Goal: Transaction & Acquisition: Purchase product/service

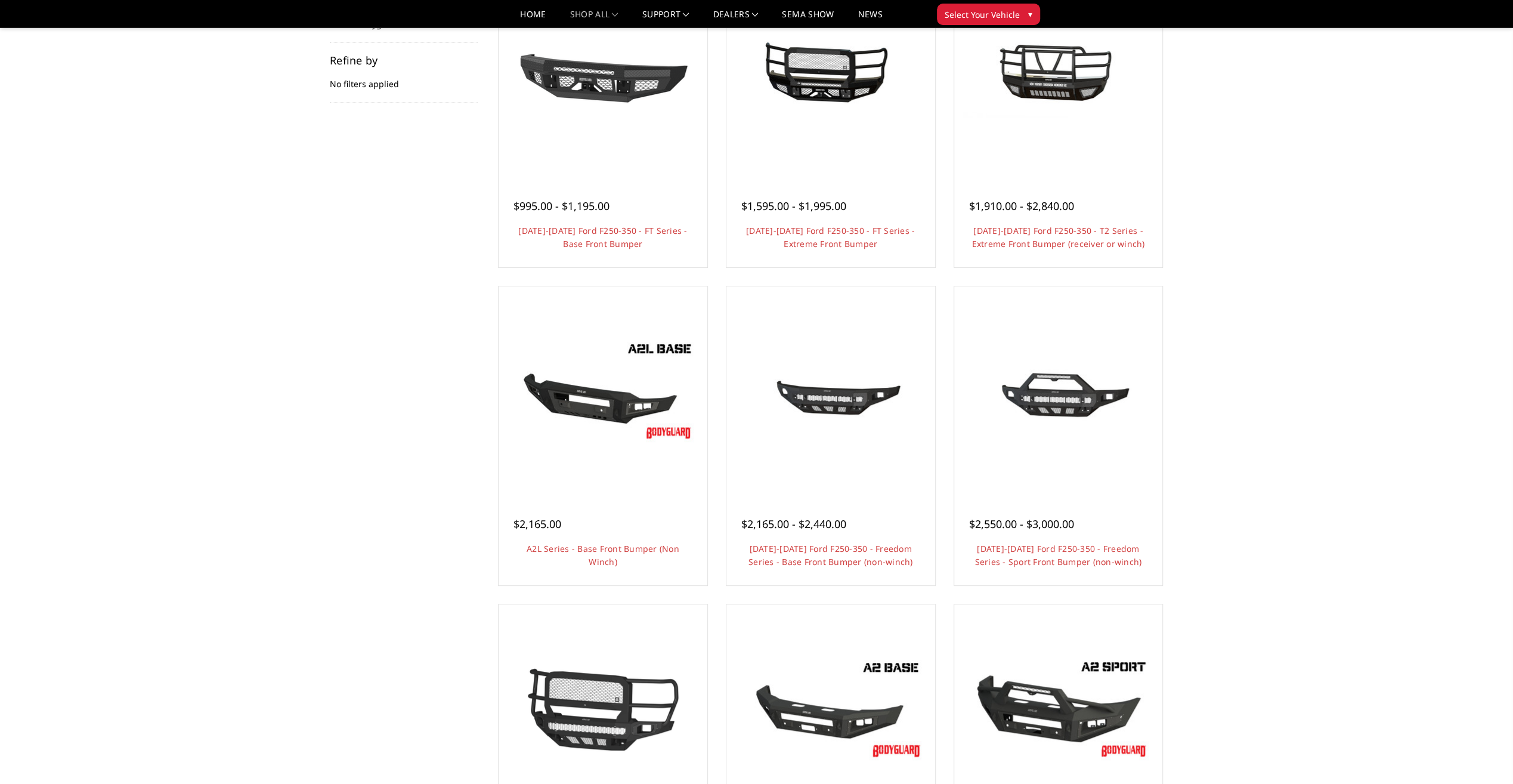
scroll to position [358, 0]
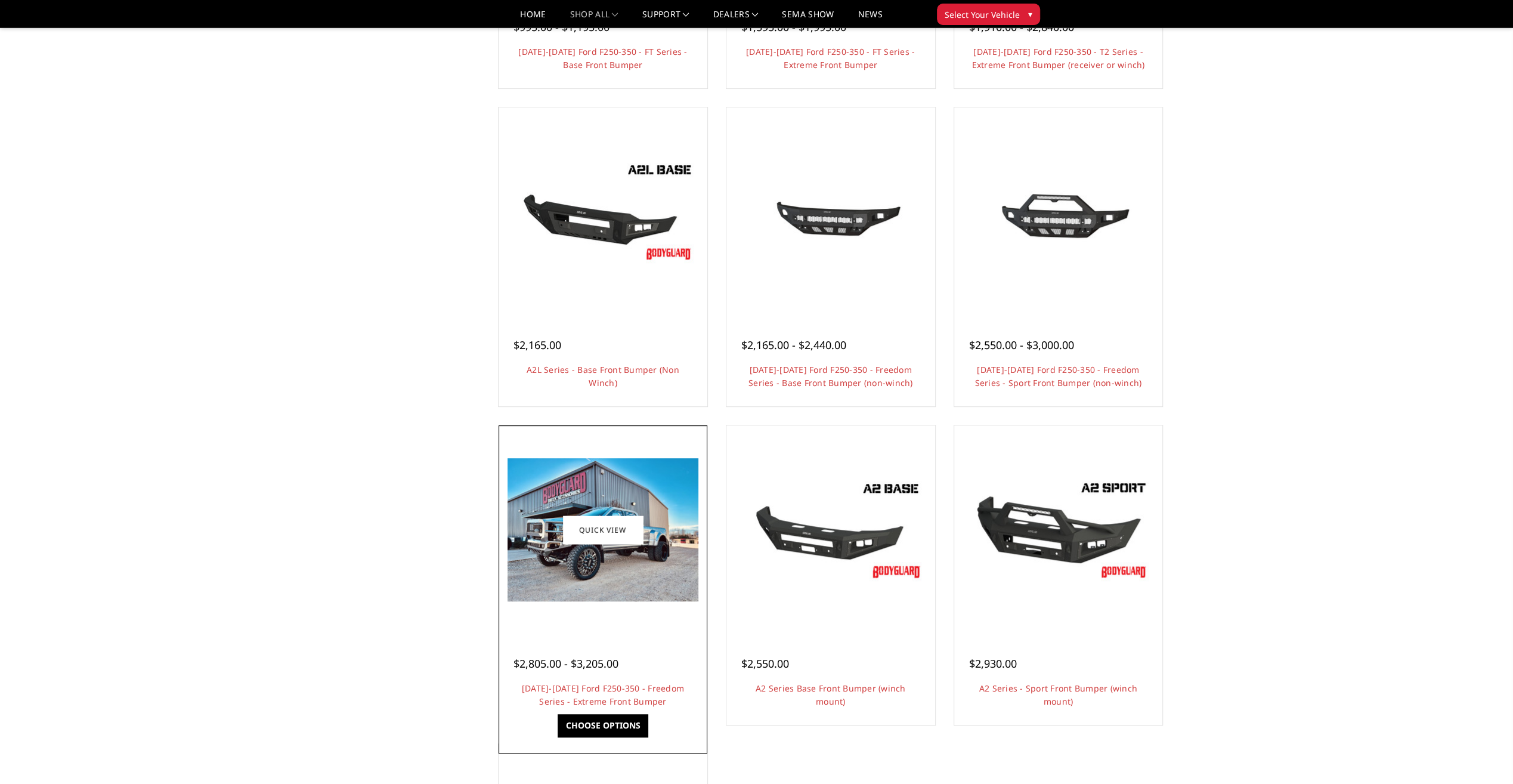
click at [615, 561] on img at bounding box center [603, 529] width 191 height 143
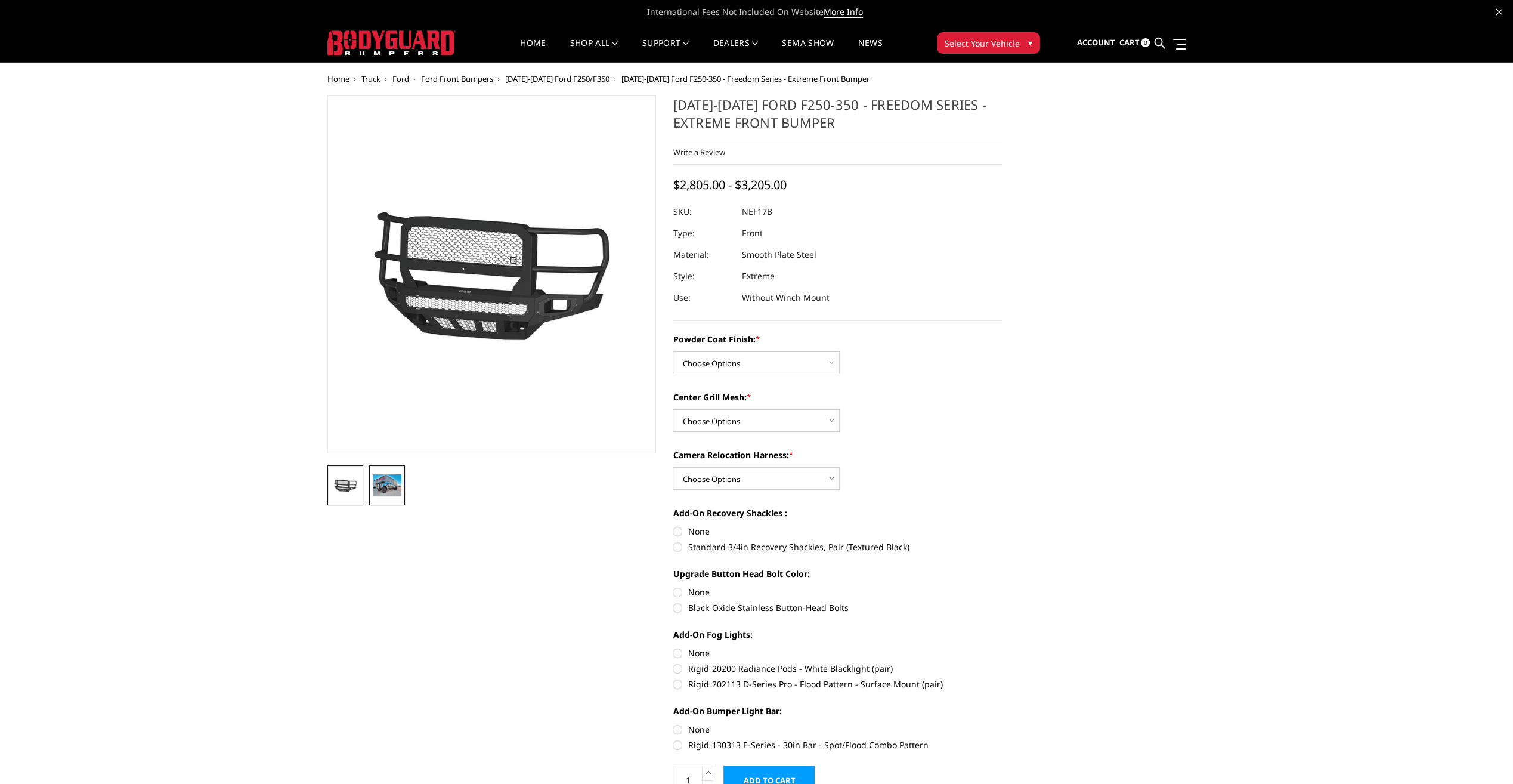
click at [385, 482] on img at bounding box center [387, 485] width 29 height 22
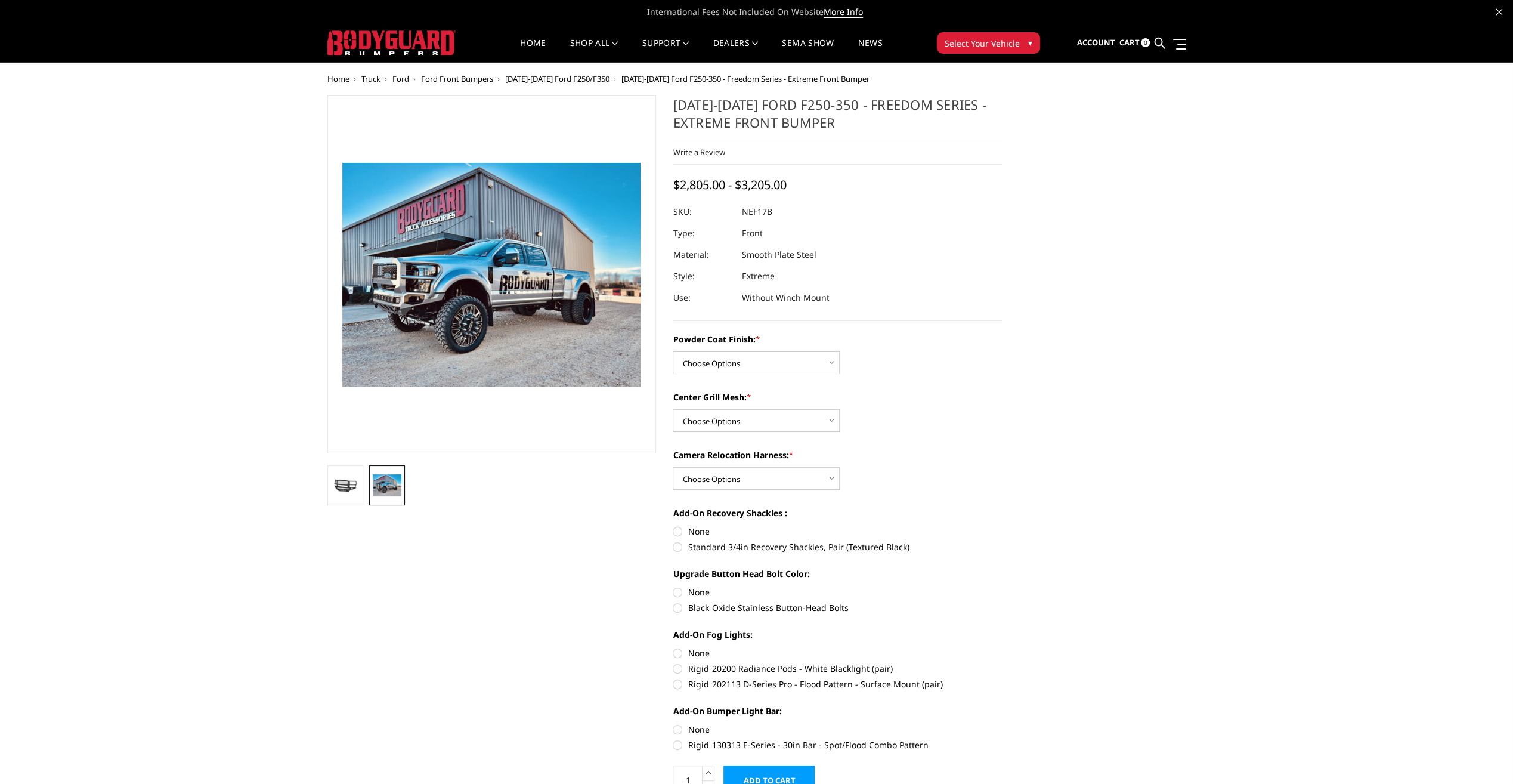
click at [486, 237] on img at bounding box center [499, 296] width 763 height 572
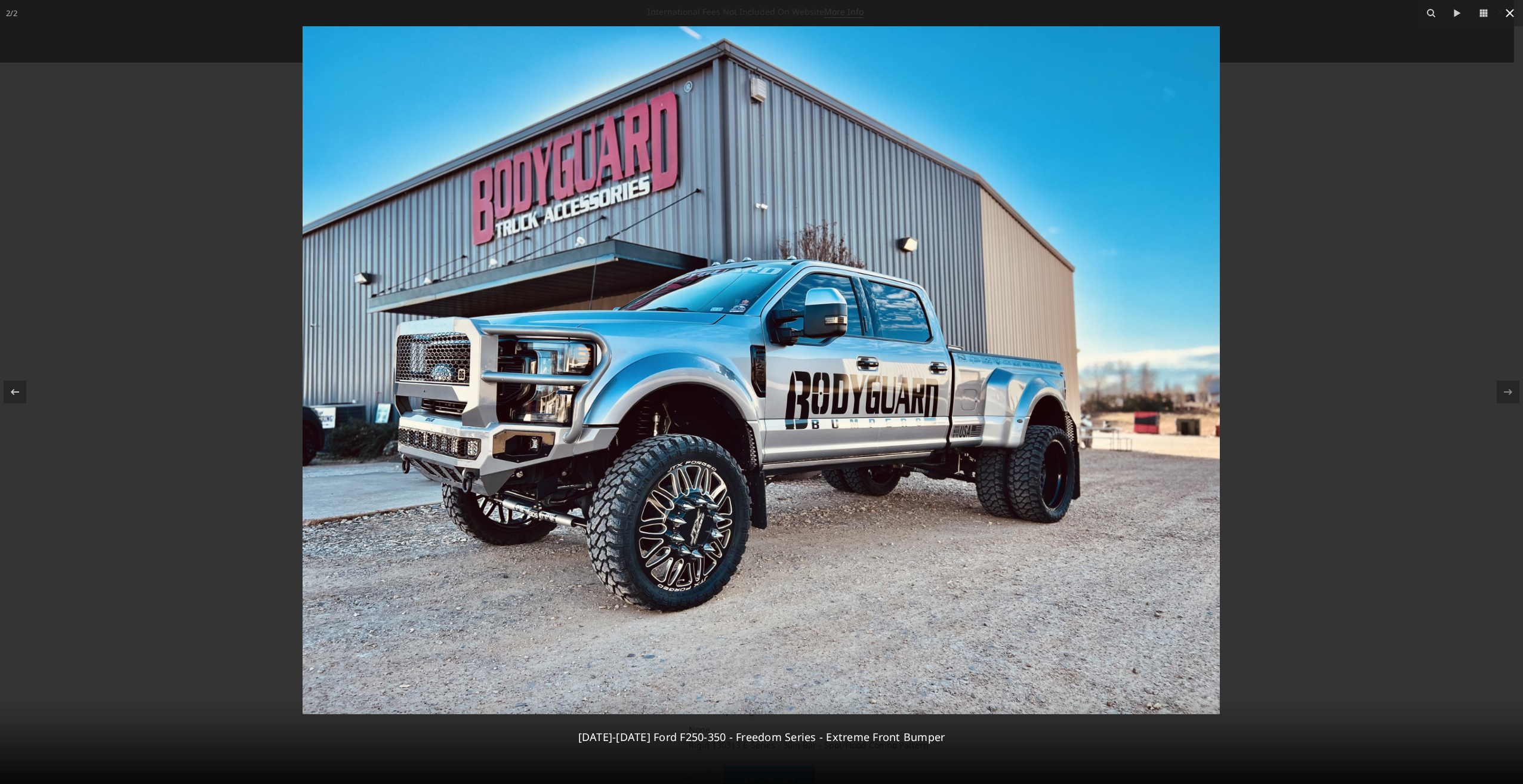
click at [1514, 9] on icon at bounding box center [1510, 14] width 14 height 14
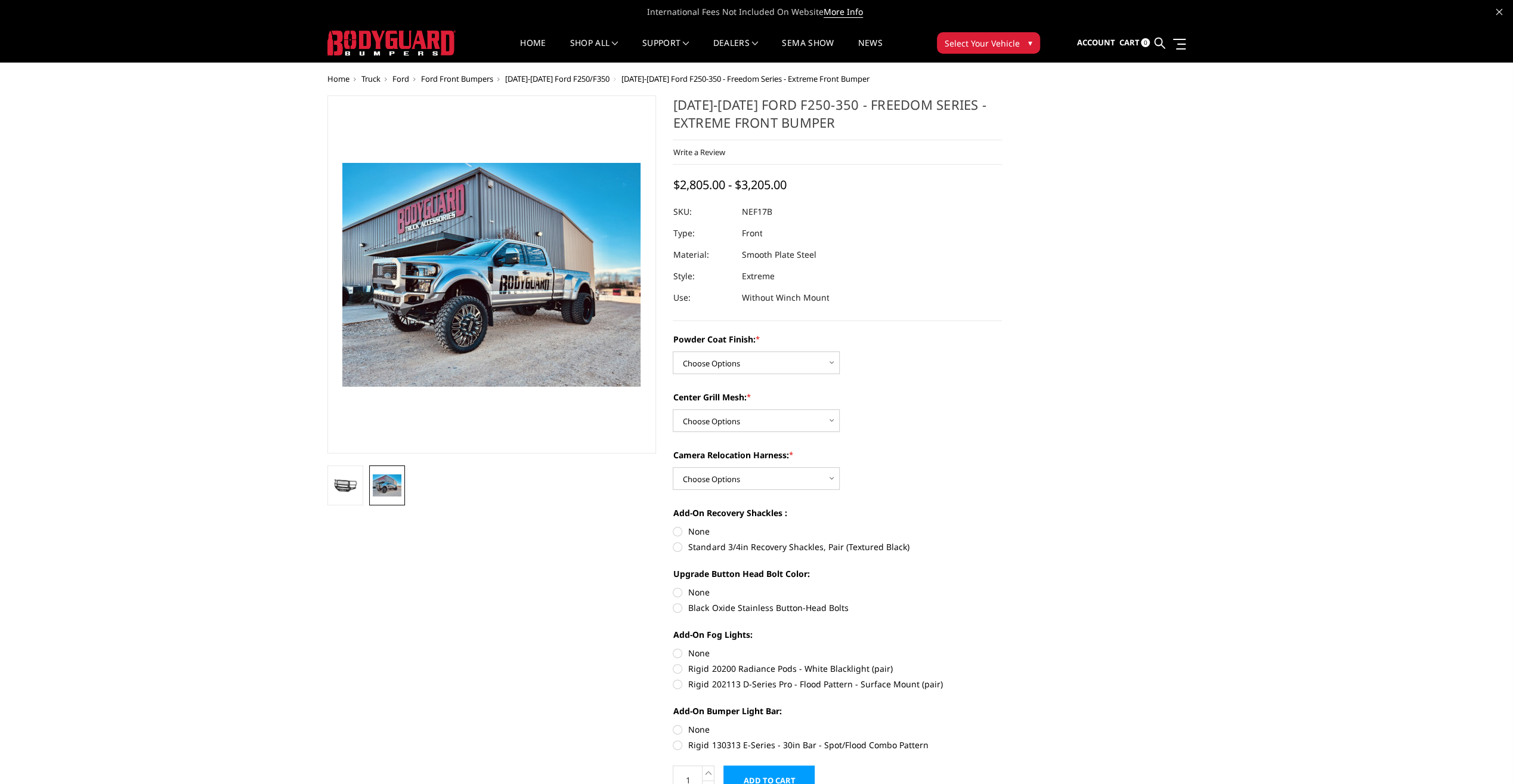
click at [535, 77] on span "[DATE]-[DATE] Ford F250/F350" at bounding box center [558, 78] width 105 height 11
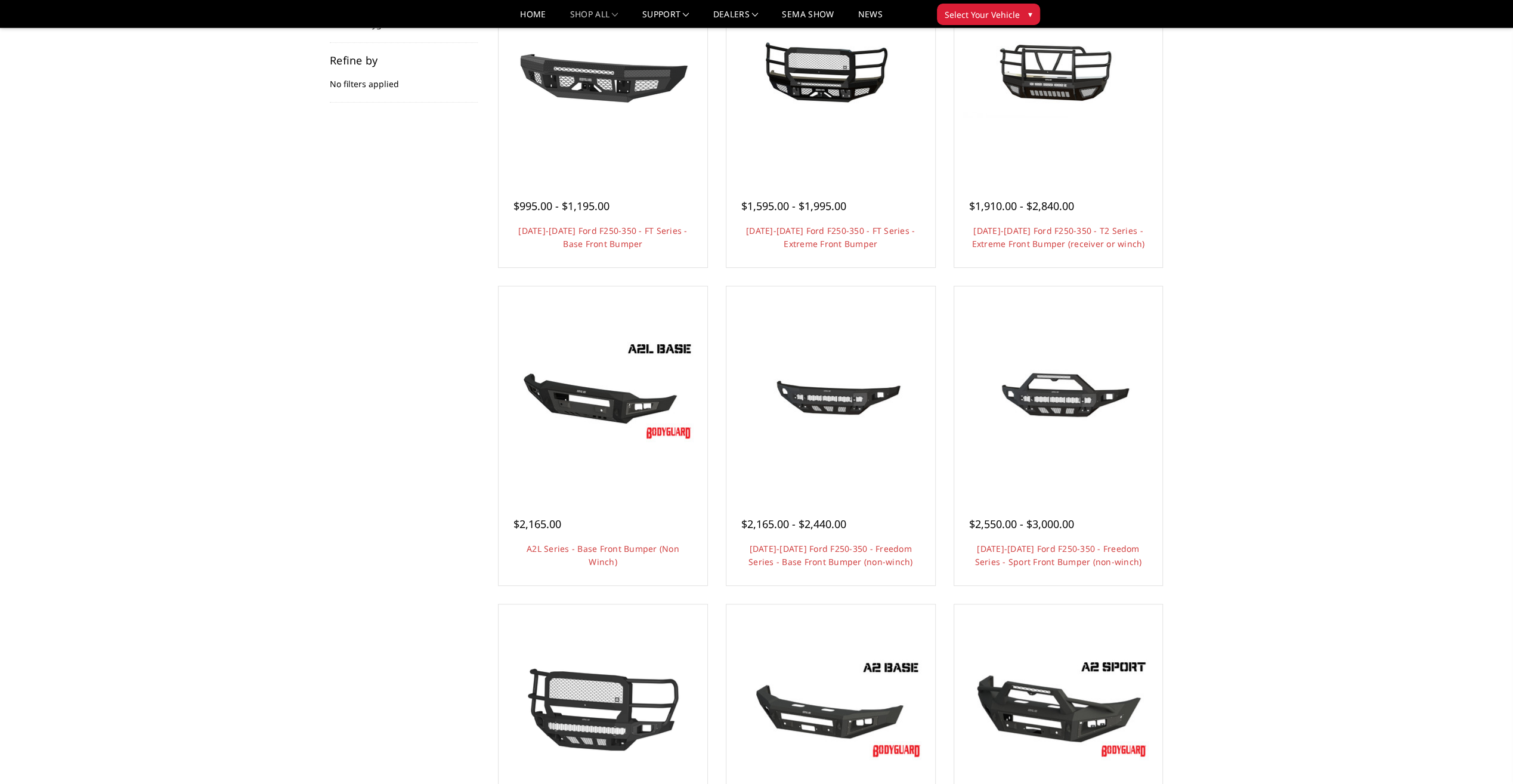
scroll to position [358, 0]
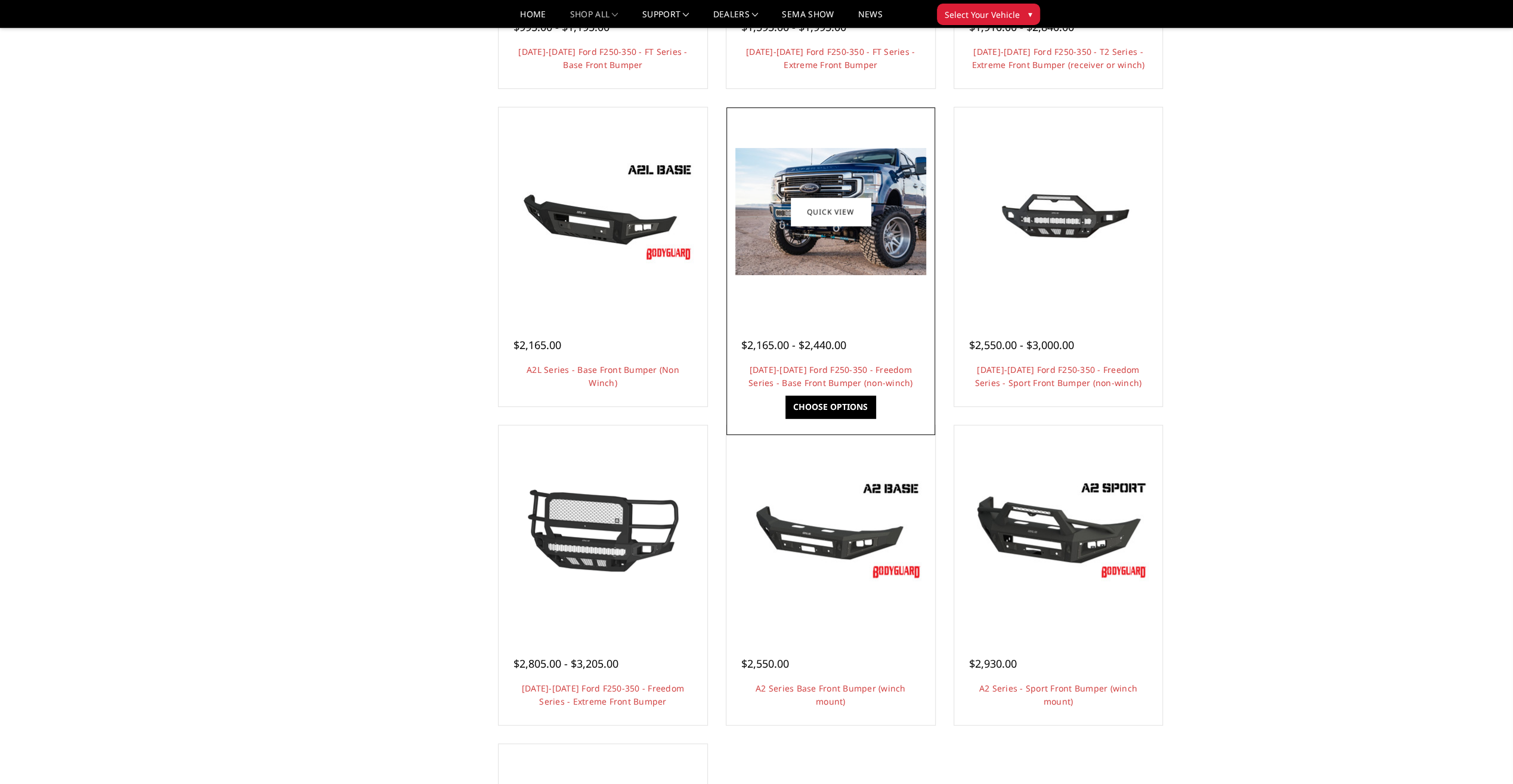
click at [885, 233] on img at bounding box center [831, 211] width 191 height 127
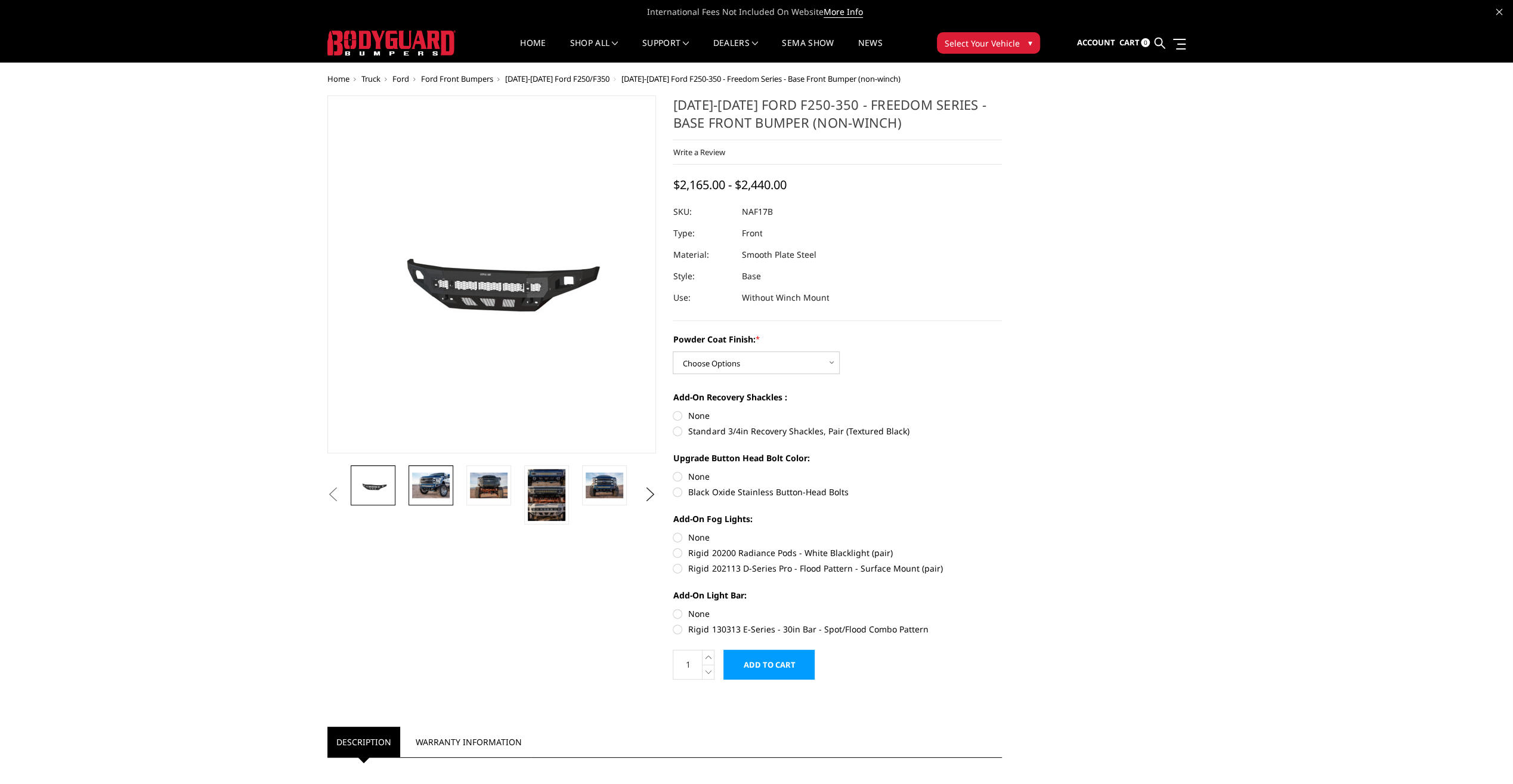
click at [428, 478] on img at bounding box center [431, 485] width 38 height 25
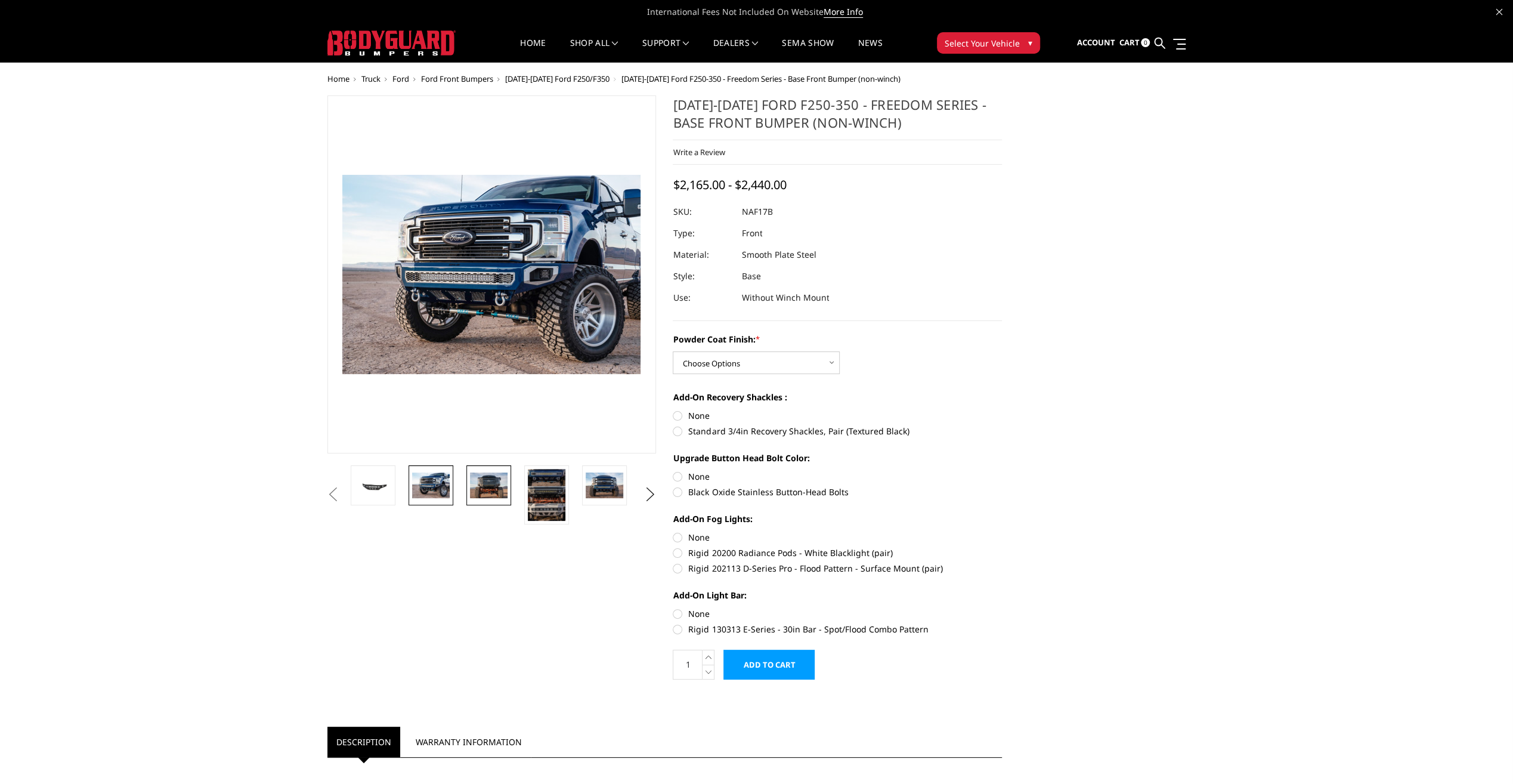
click at [498, 483] on img at bounding box center [489, 485] width 38 height 25
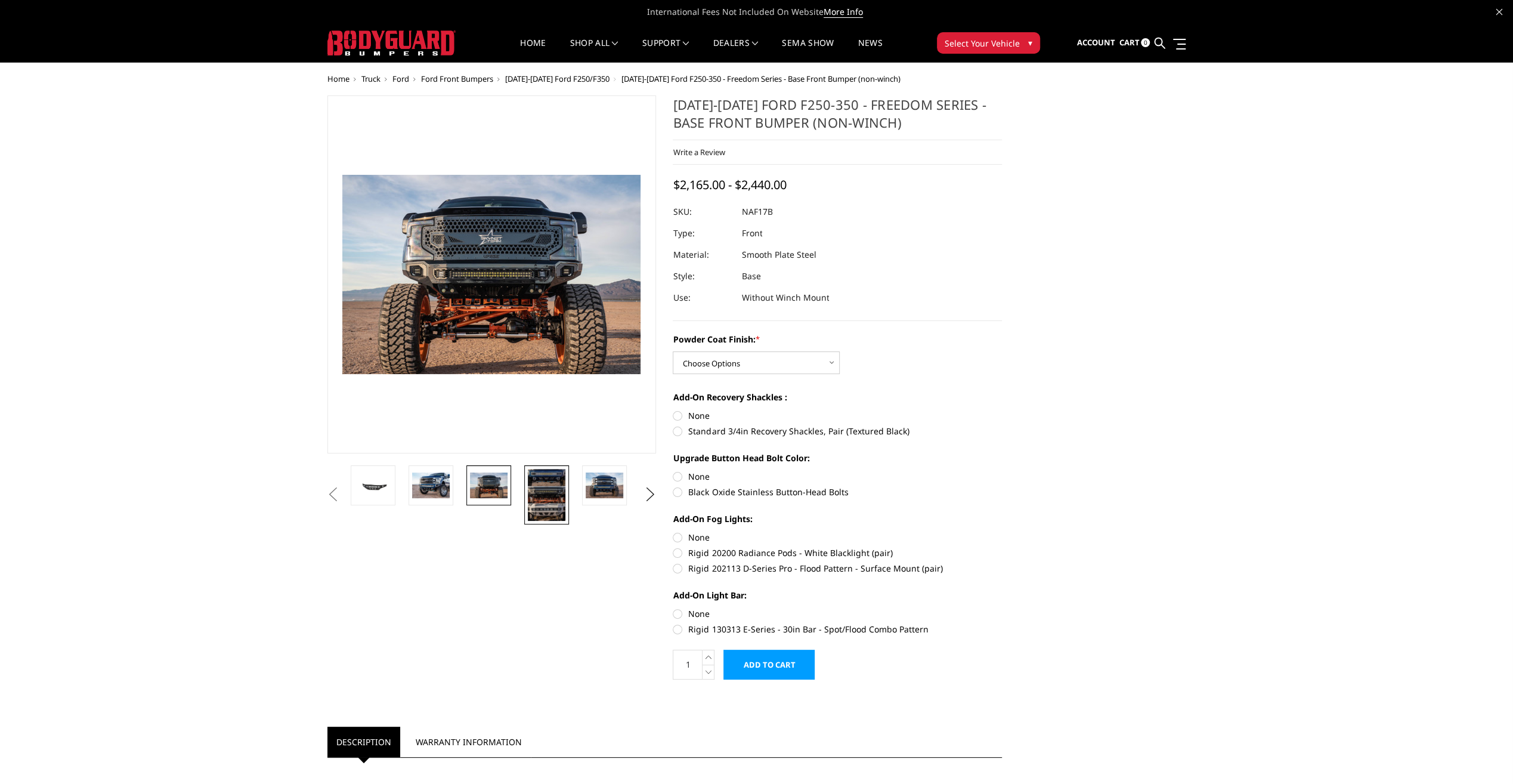
click at [541, 485] on img at bounding box center [547, 495] width 38 height 52
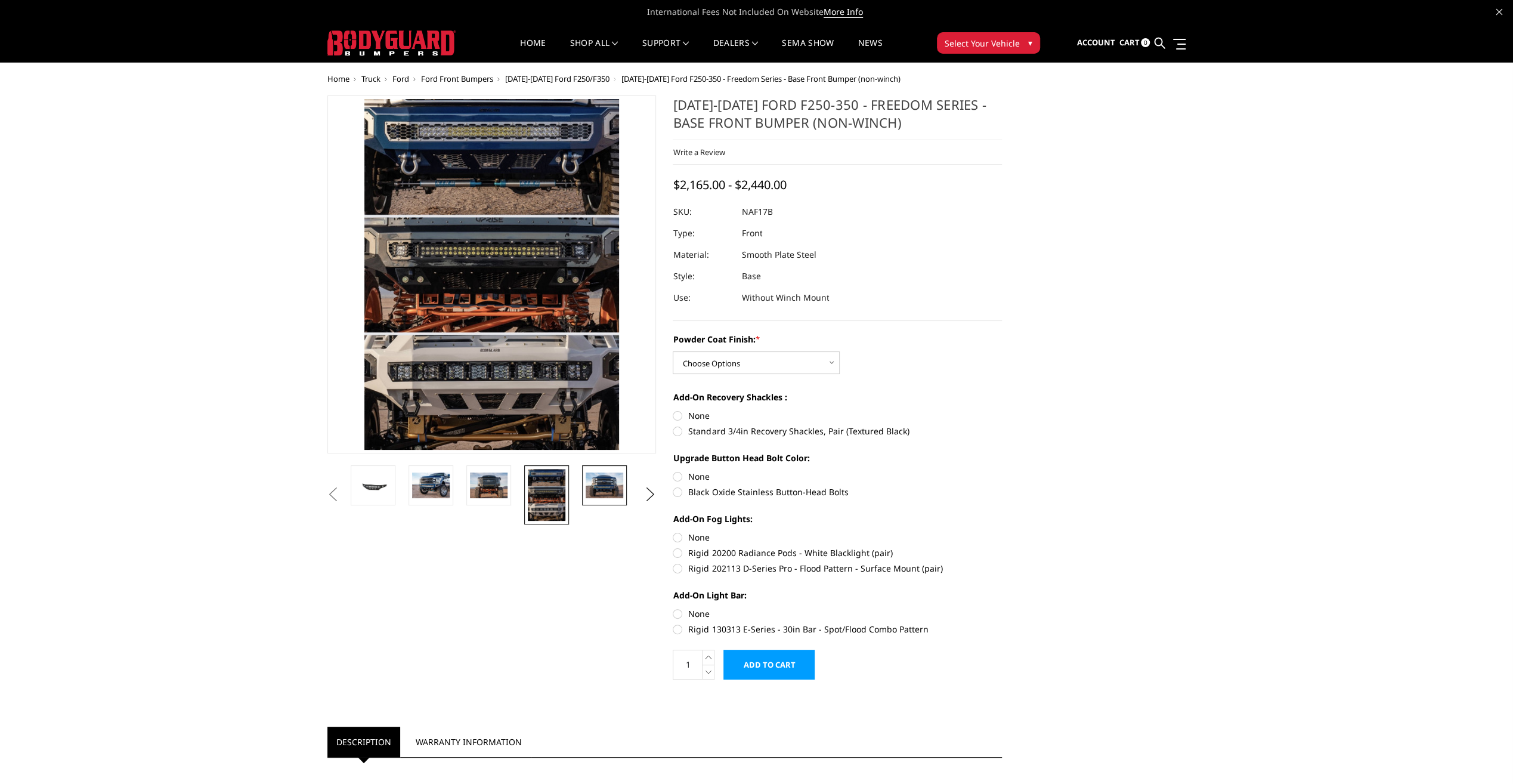
click at [599, 481] on img at bounding box center [605, 485] width 38 height 25
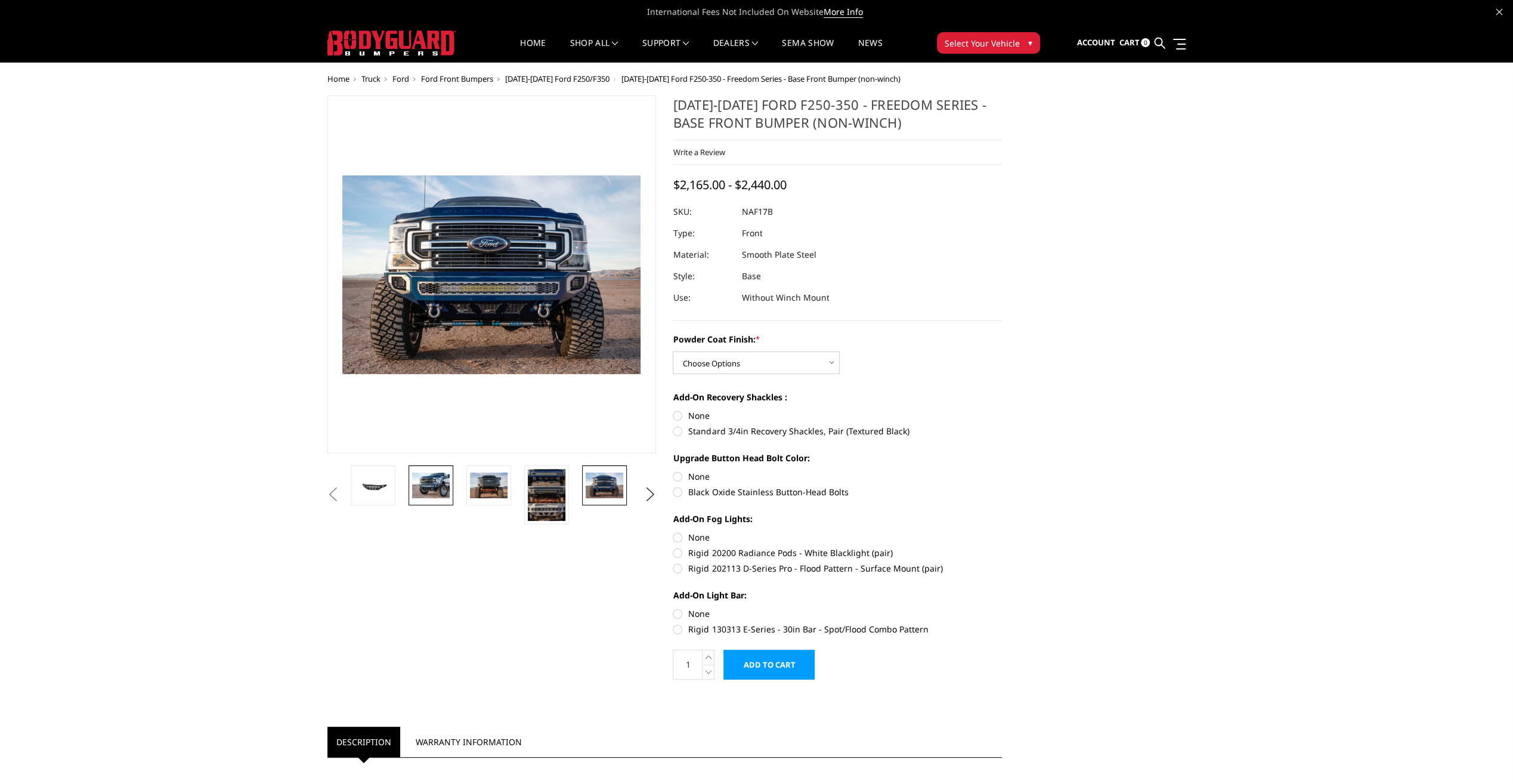
click at [428, 484] on img at bounding box center [431, 485] width 38 height 25
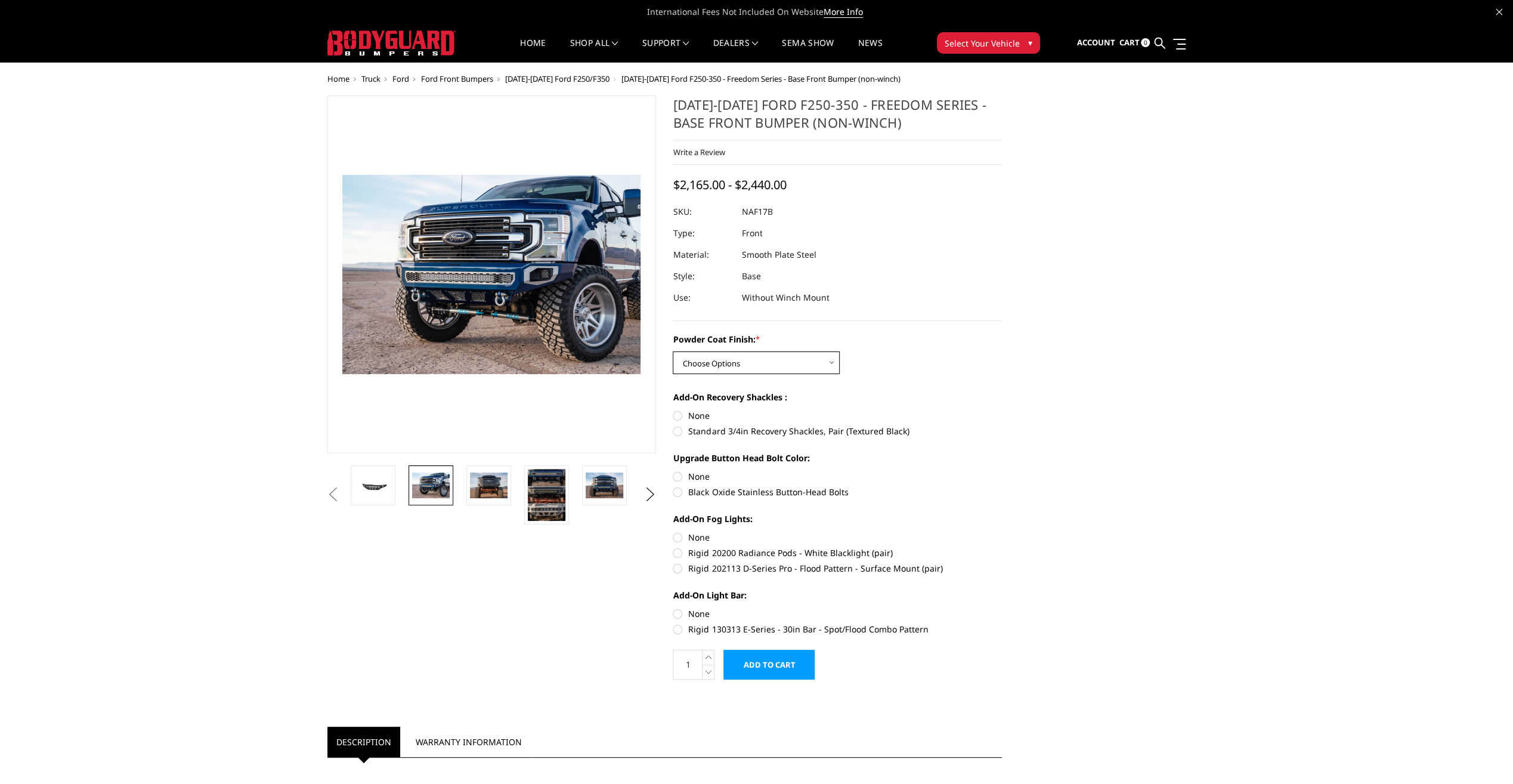
click at [829, 359] on select "Choose Options Bare Metal Texture Black Powder Coat" at bounding box center [756, 362] width 167 height 23
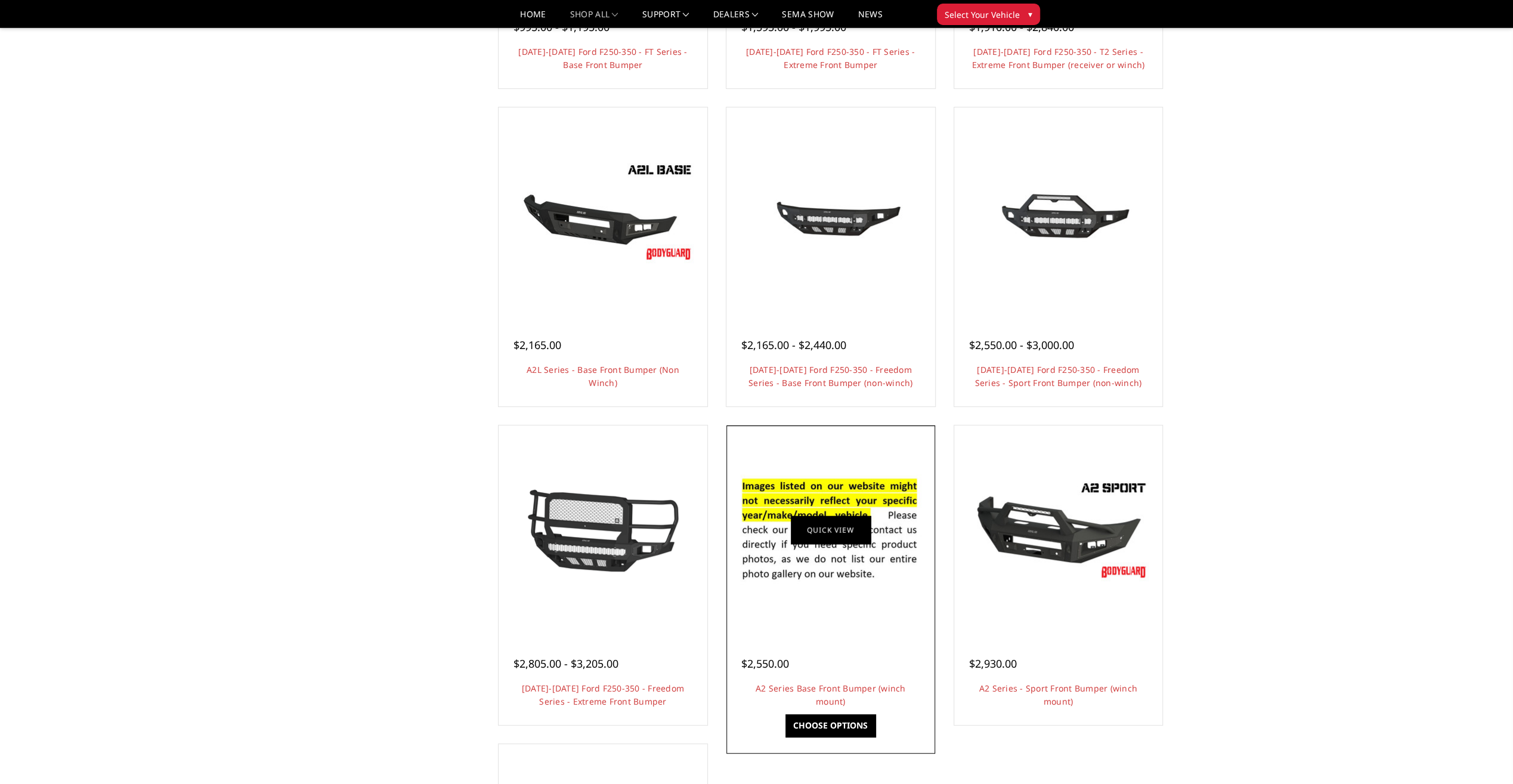
click at [857, 542] on link "Quick view" at bounding box center [831, 530] width 80 height 28
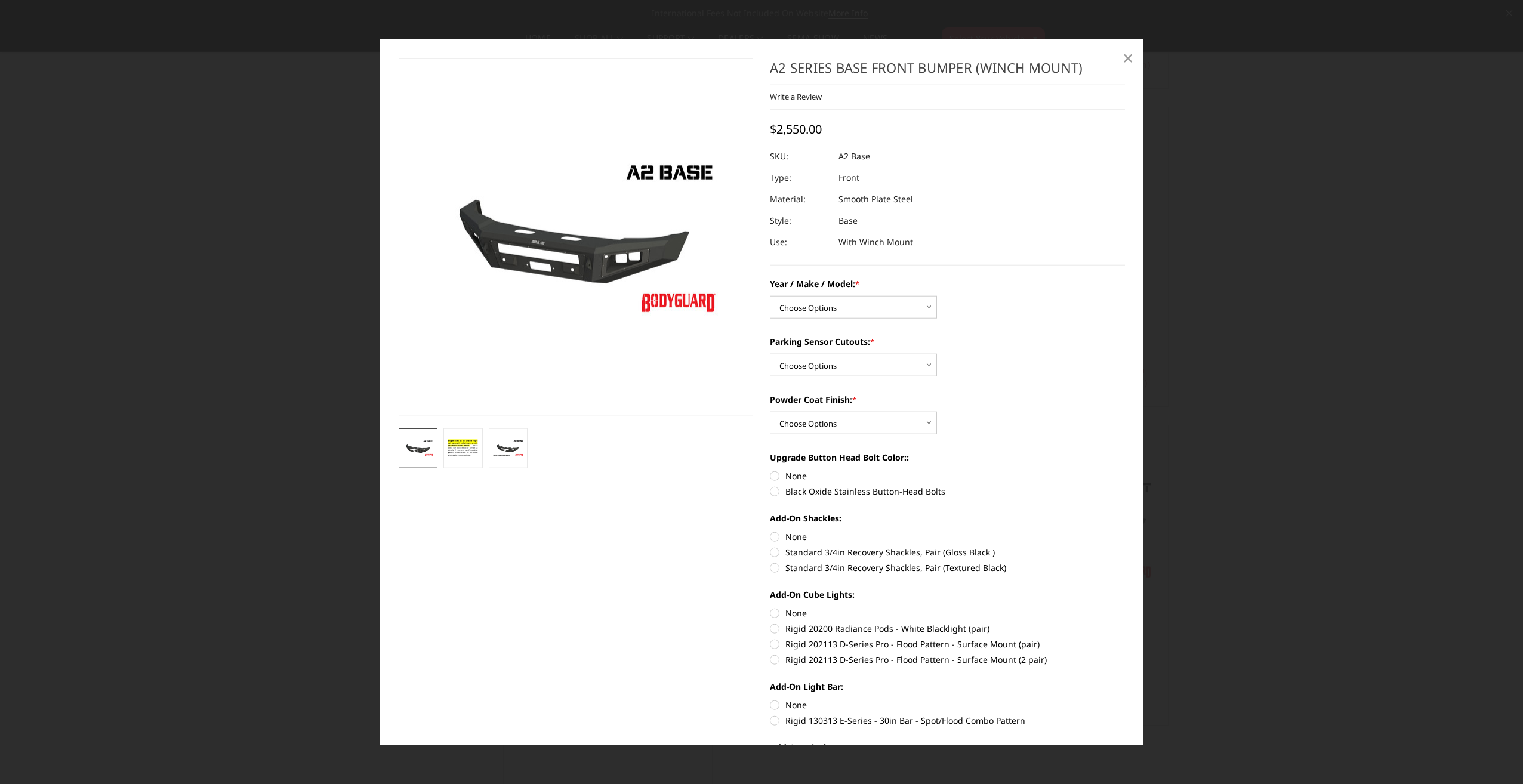
click at [1129, 59] on span "×" at bounding box center [1128, 57] width 11 height 25
